Goal: Transaction & Acquisition: Book appointment/travel/reservation

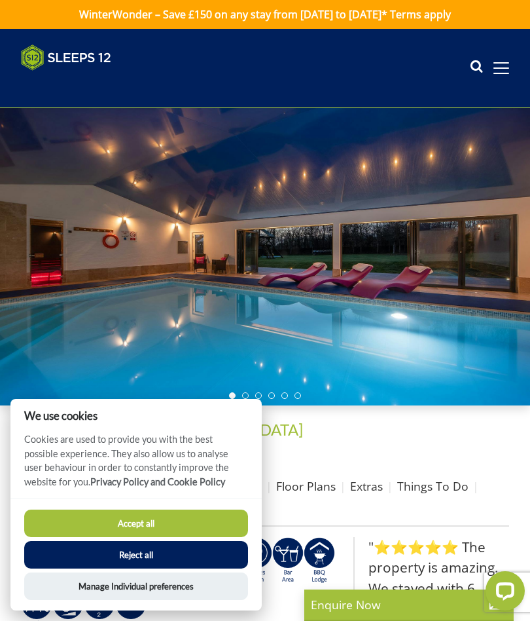
click at [192, 527] on button "Accept all" at bounding box center [136, 522] width 224 height 27
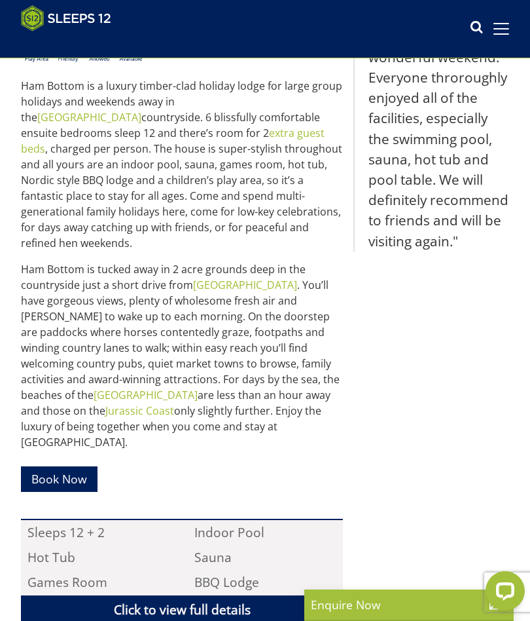
scroll to position [549, 0]
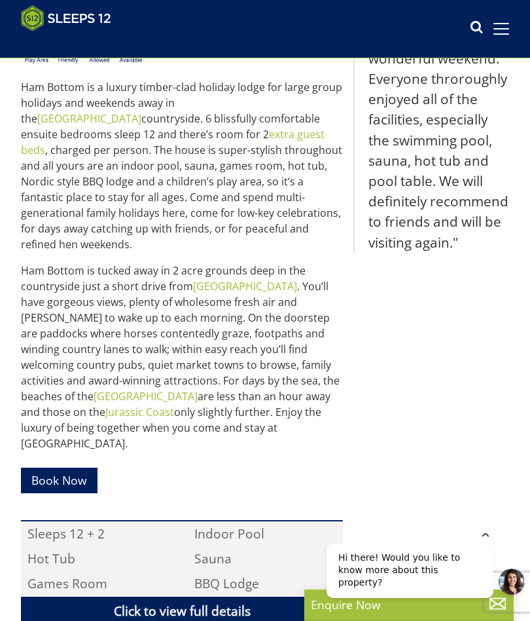
click at [66, 467] on link "Book Now" at bounding box center [59, 480] width 77 height 26
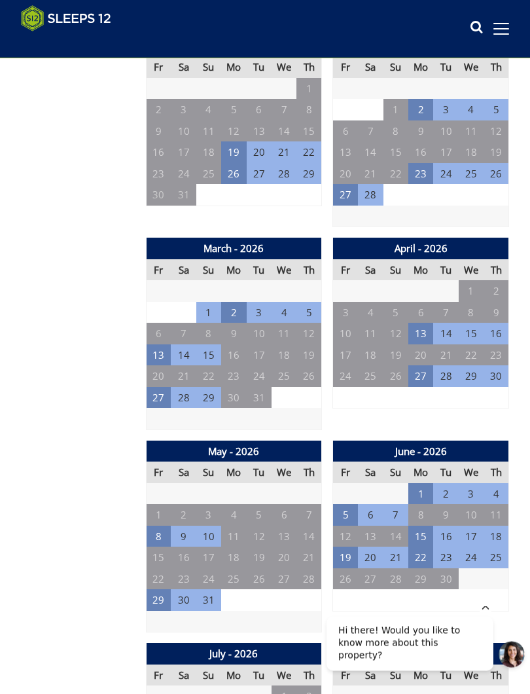
scroll to position [865, 0]
click at [422, 323] on td "13" at bounding box center [420, 334] width 25 height 22
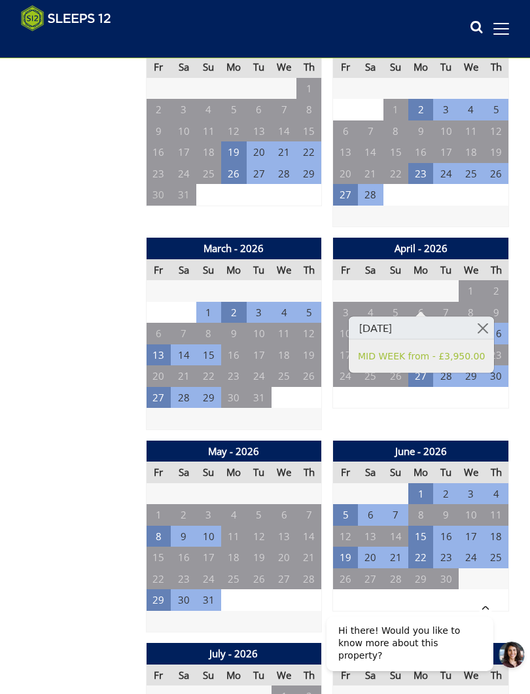
click at [484, 325] on link at bounding box center [482, 328] width 23 height 23
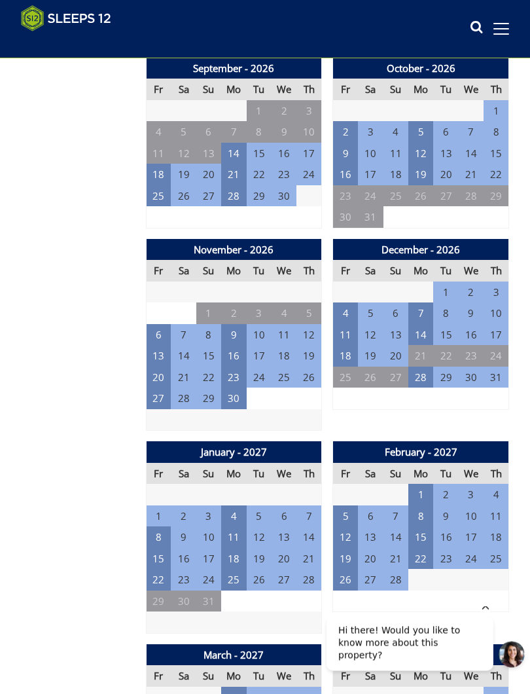
scroll to position [1653, 0]
click at [419, 324] on td "14" at bounding box center [420, 335] width 25 height 22
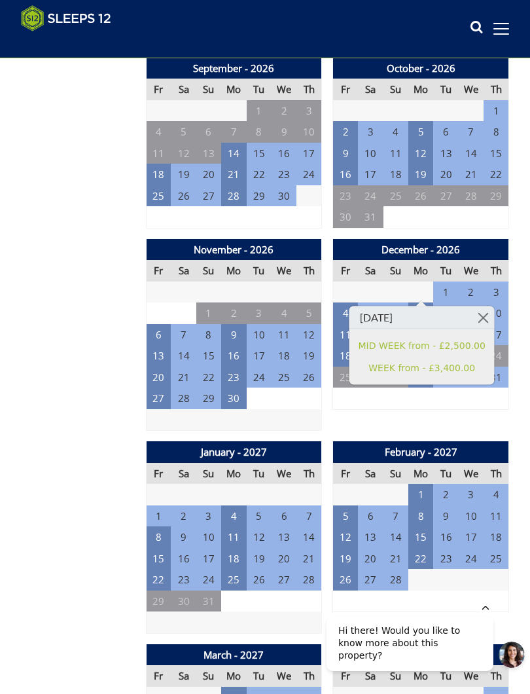
click at [486, 317] on link at bounding box center [483, 317] width 23 height 23
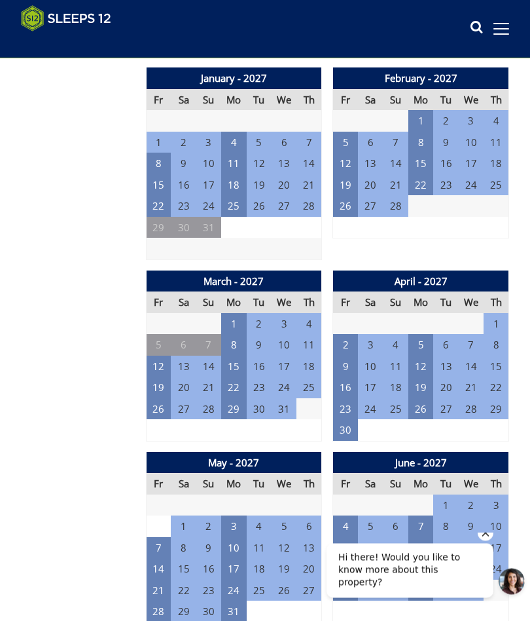
scroll to position [2021, 0]
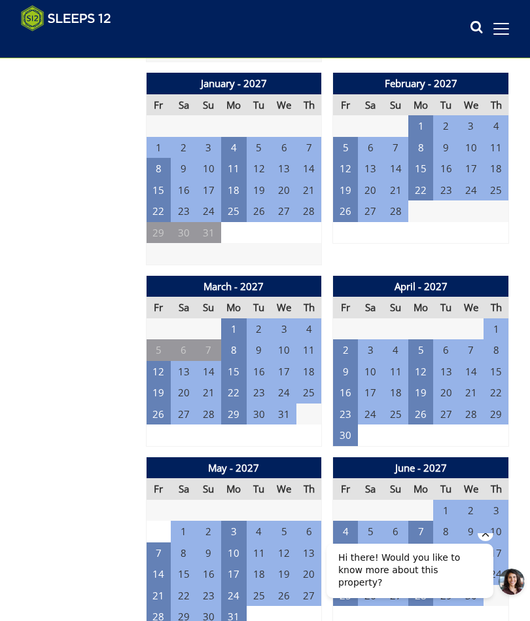
click at [422, 339] on td "5" at bounding box center [420, 350] width 25 height 22
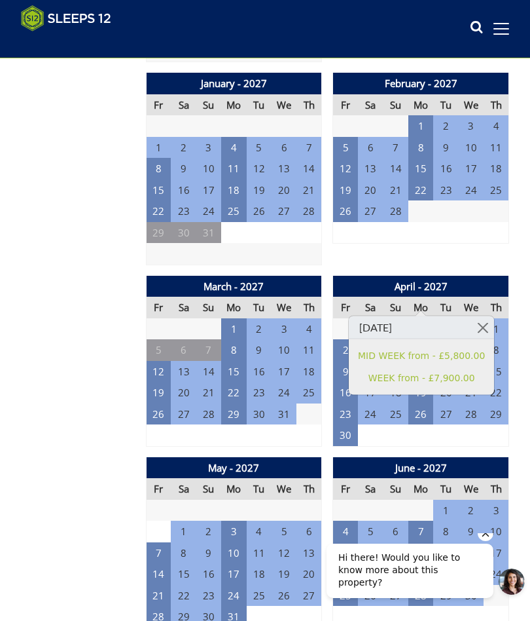
click at [482, 325] on link at bounding box center [482, 327] width 23 height 23
